Goal: Check status

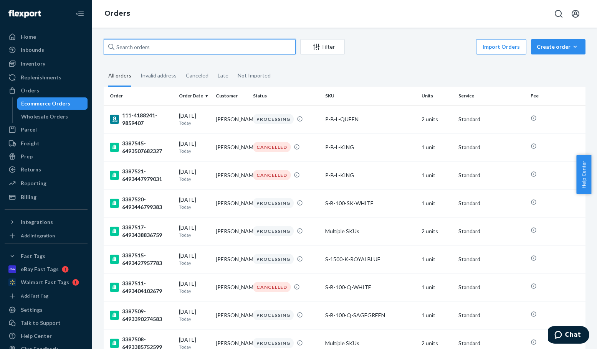
click at [176, 48] on input "text" at bounding box center [200, 46] width 192 height 15
paste input "3387260"
type input "3387260"
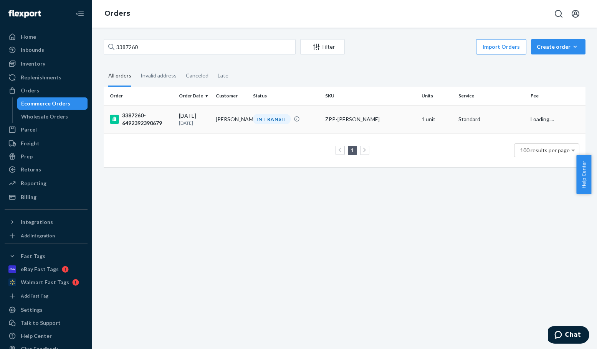
click at [136, 123] on div "3387260-6492392390679" at bounding box center [141, 119] width 63 height 15
drag, startPoint x: 172, startPoint y: 49, endPoint x: 87, endPoint y: 47, distance: 85.2
click at [87, 47] on div "Home Inbounds Shipping Plans Problems Inventory Products Replenishments Orders …" at bounding box center [298, 174] width 597 height 349
paste input "76"
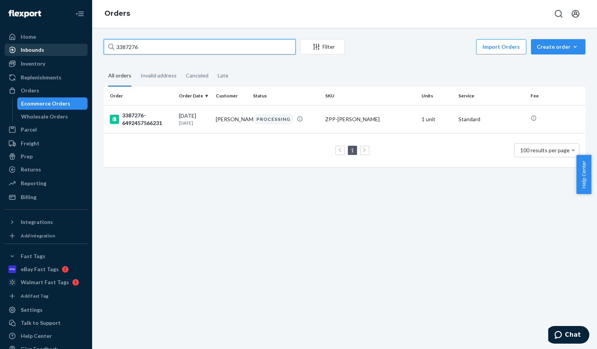
drag, startPoint x: 150, startPoint y: 47, endPoint x: 64, endPoint y: 46, distance: 86.4
click at [63, 46] on div "Home Inbounds Shipping Plans Problems Inventory Products Replenishments Orders …" at bounding box center [298, 174] width 597 height 349
paste input "484"
click at [149, 48] on input "3387484" at bounding box center [200, 46] width 192 height 15
paste input "6"
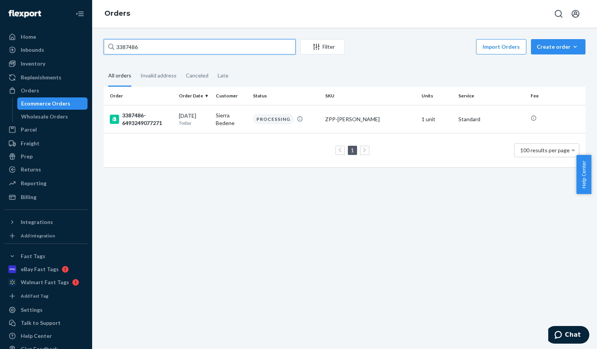
drag, startPoint x: 159, startPoint y: 44, endPoint x: 100, endPoint y: 41, distance: 59.2
click at [63, 43] on div "Home Inbounds Shipping Plans Problems Inventory Products Replenishments Orders …" at bounding box center [298, 174] width 597 height 349
paste input "561"
type input "3387561"
